Goal: Navigation & Orientation: Find specific page/section

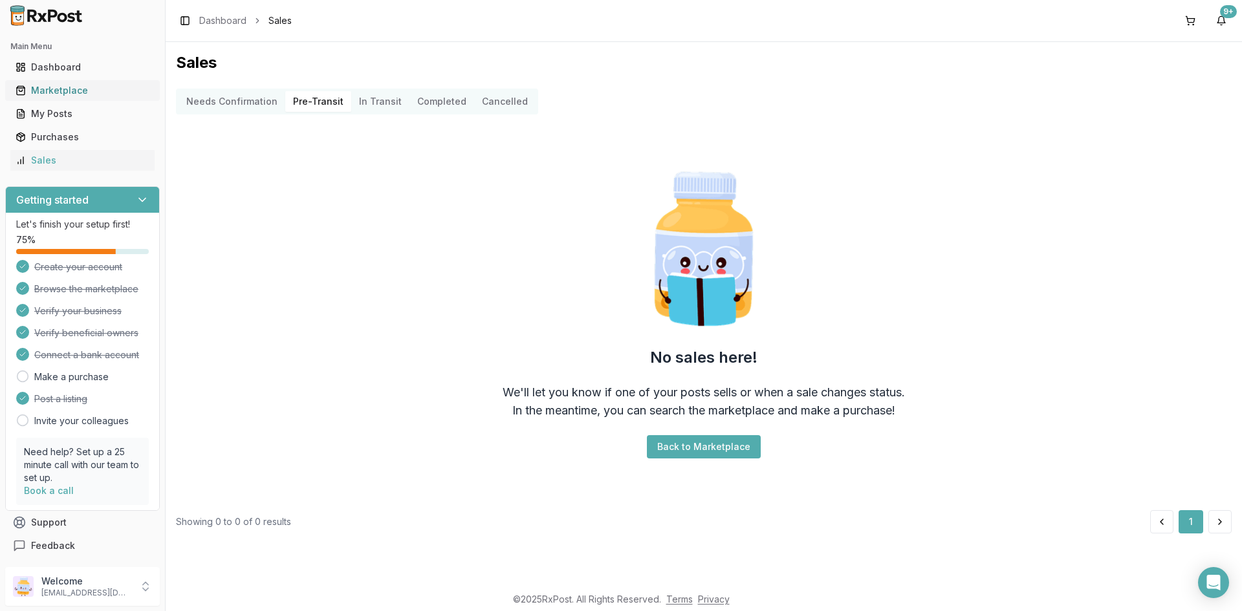
click at [81, 91] on div "Marketplace" at bounding box center [83, 90] width 134 height 13
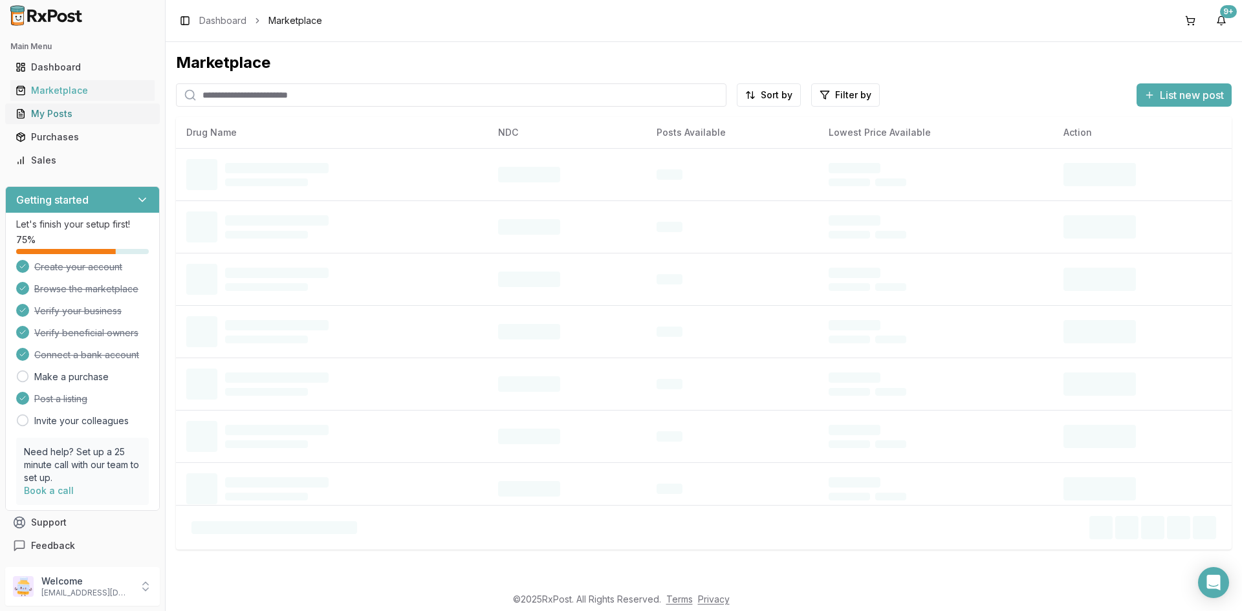
click at [63, 120] on div "My Posts" at bounding box center [83, 113] width 134 height 13
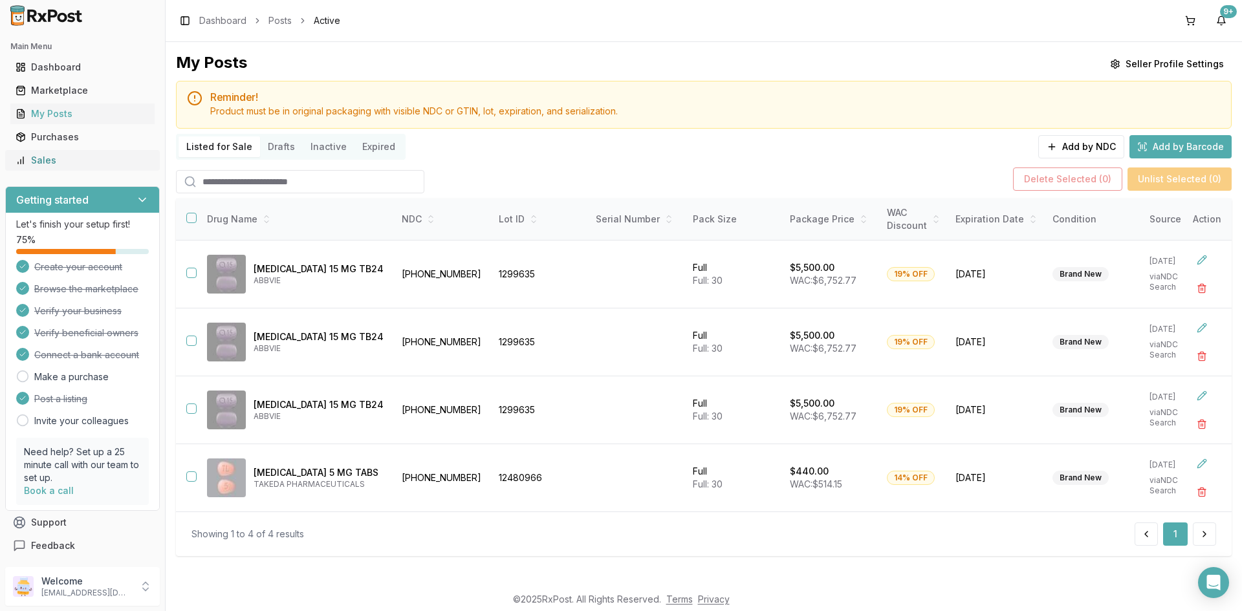
click at [54, 158] on div "Sales" at bounding box center [83, 160] width 134 height 13
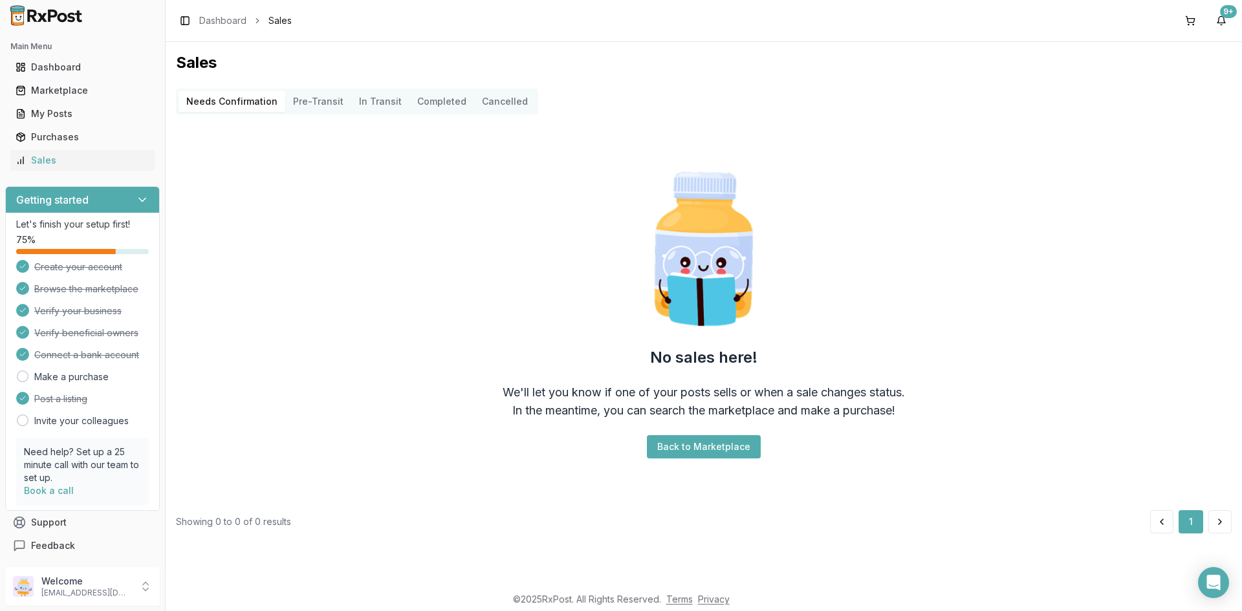
click at [432, 106] on button "Completed" at bounding box center [442, 101] width 65 height 21
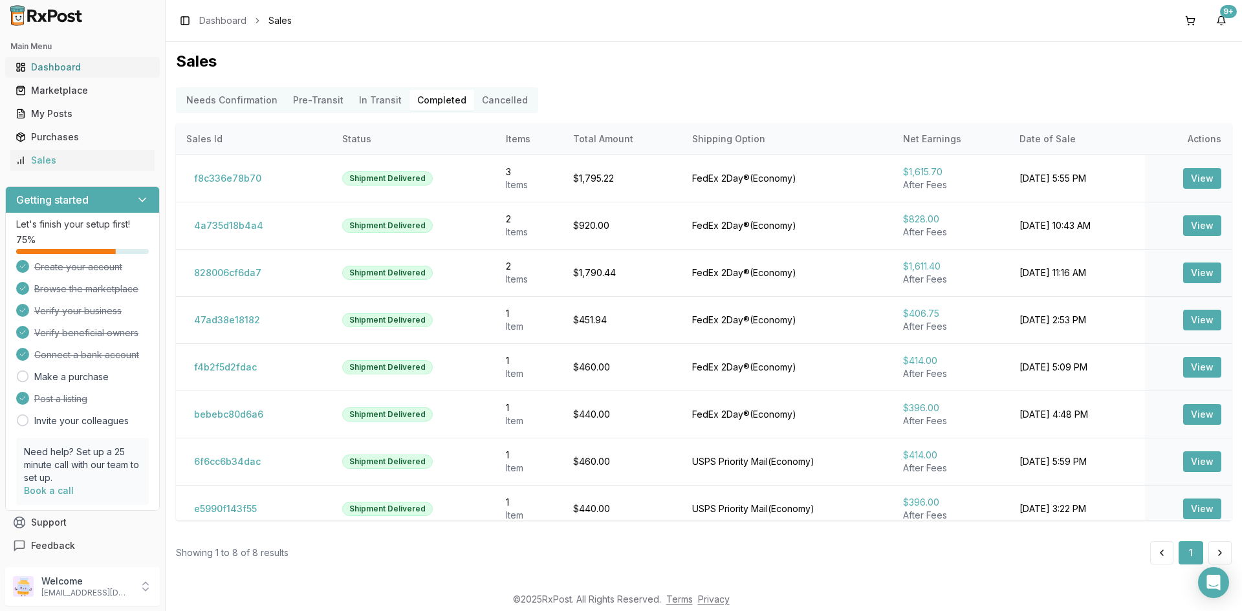
click at [78, 72] on div "Dashboard" at bounding box center [83, 67] width 134 height 13
